Goal: Transaction & Acquisition: Download file/media

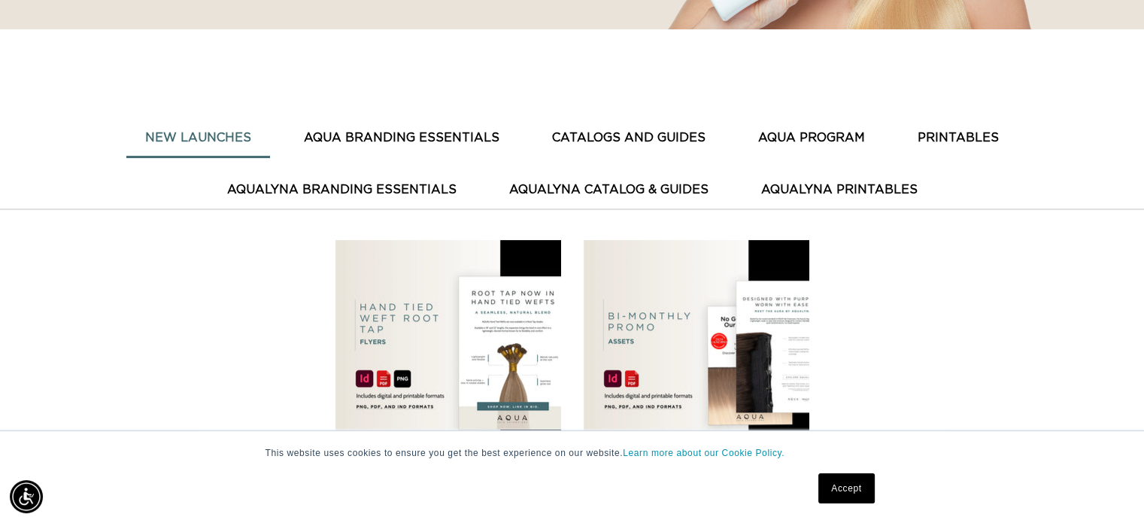
scroll to position [376, 0]
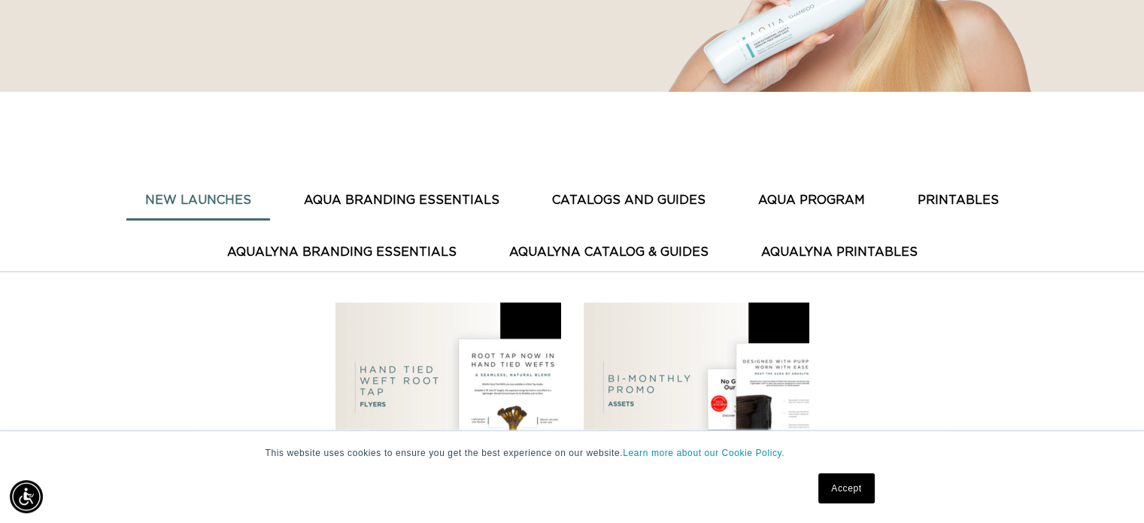
click at [412, 196] on button "AQUA BRANDING ESSENTIALS" at bounding box center [401, 200] width 233 height 37
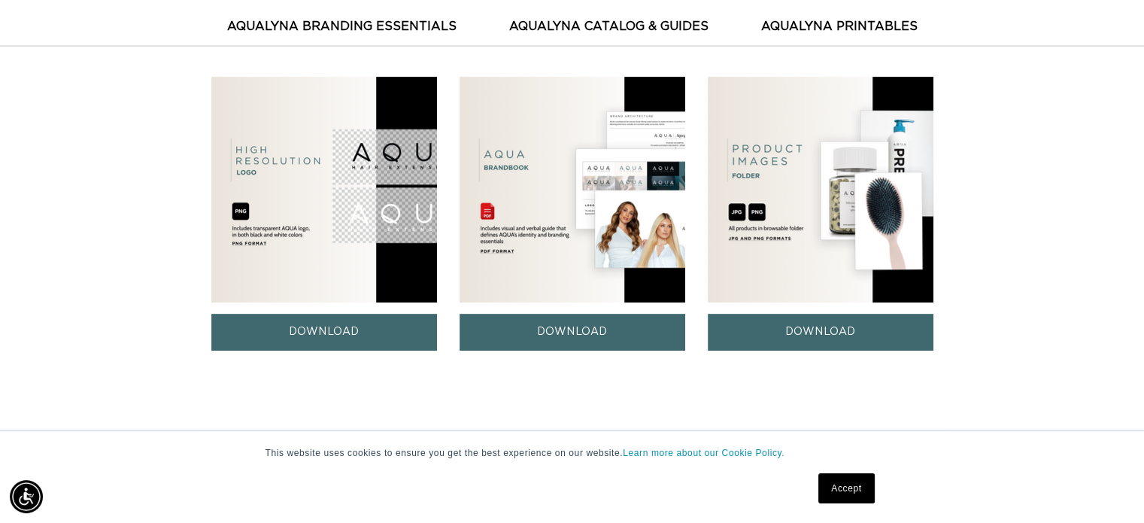
scroll to position [0, 2075]
click at [145, 222] on div "DOWNLOAD DOWNLOAD DOWNLOAD" at bounding box center [572, 214] width 1144 height 274
click at [824, 330] on link "DOWNLOAD" at bounding box center [821, 332] width 226 height 37
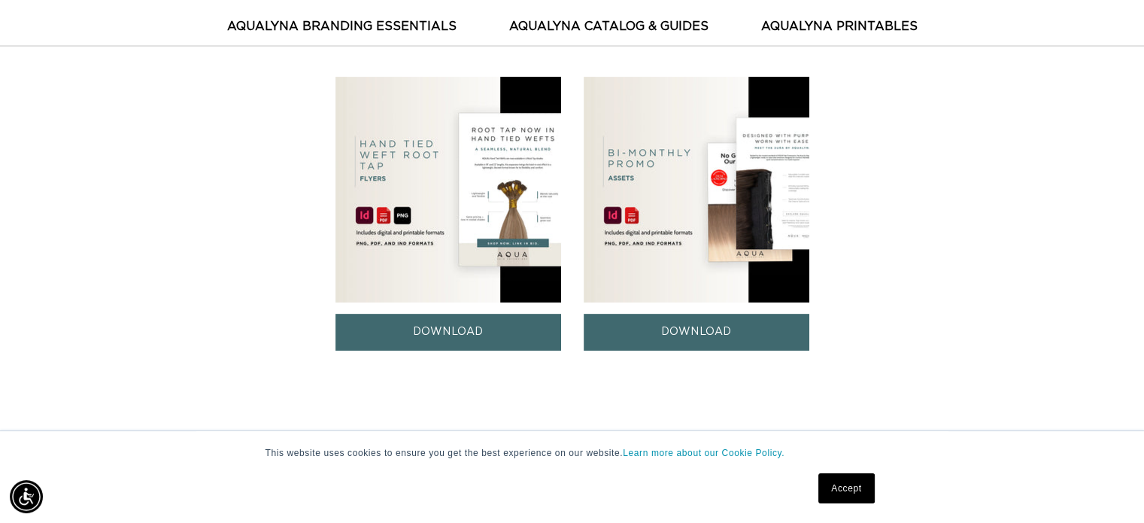
scroll to position [527, 0]
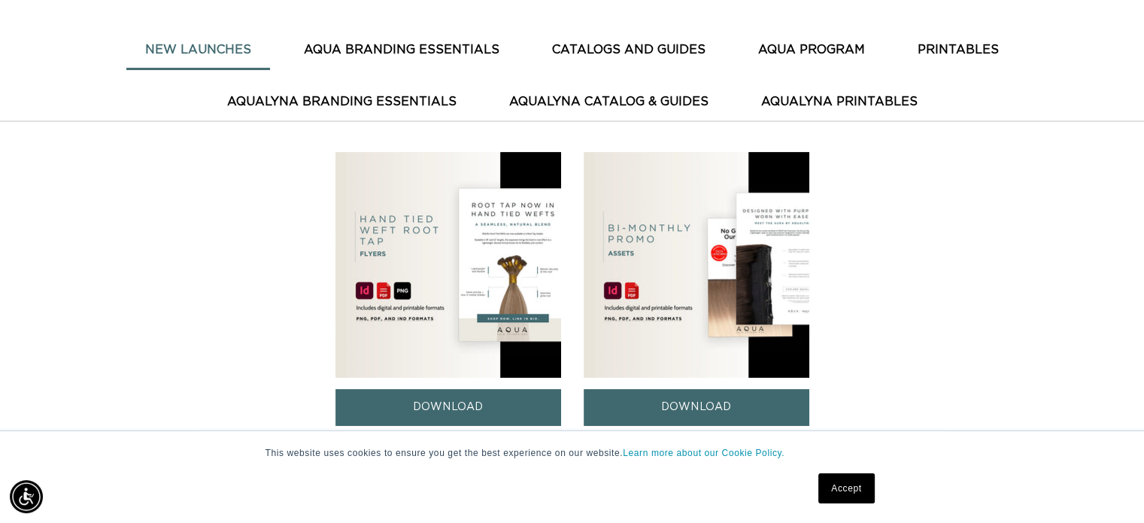
click at [619, 91] on button "AquaLyna Catalog & Guides" at bounding box center [609, 102] width 237 height 37
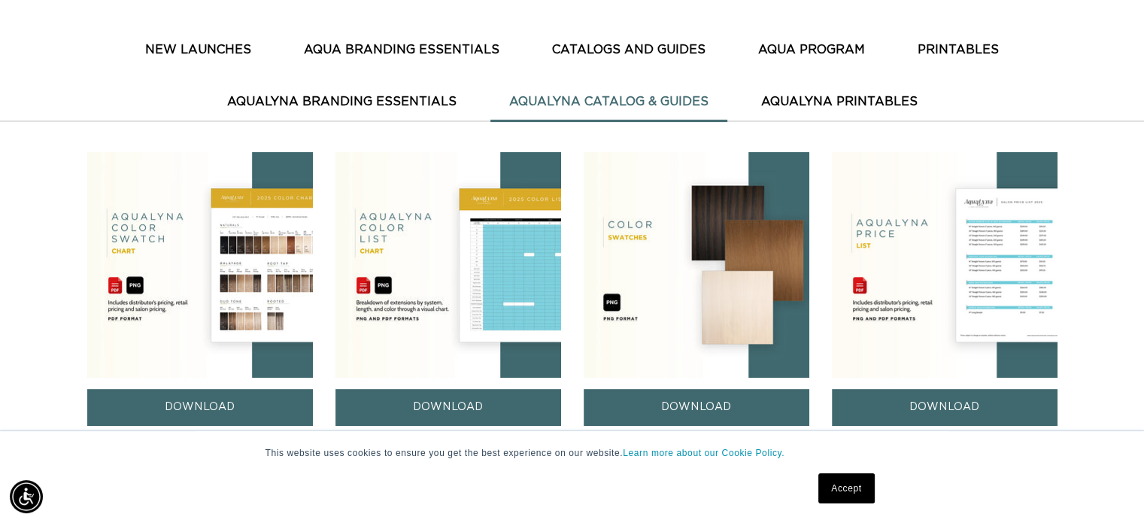
scroll to position [0, 0]
click at [425, 248] on img at bounding box center [449, 265] width 226 height 226
click at [235, 408] on link "DOWNLOAD" at bounding box center [200, 407] width 226 height 37
